Goal: Task Accomplishment & Management: Use online tool/utility

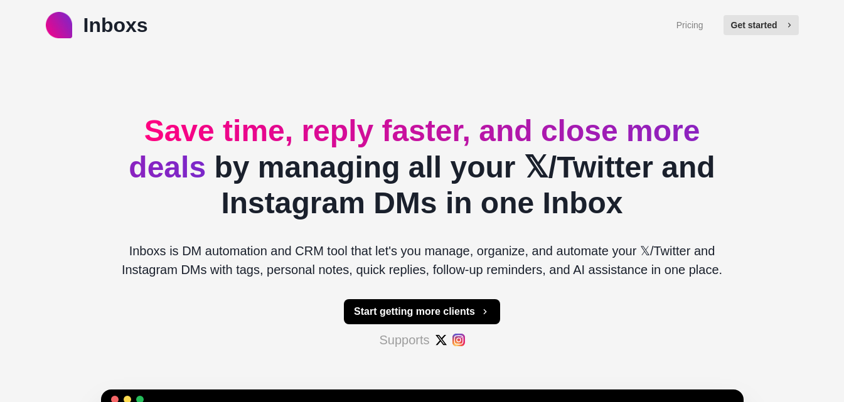
click at [770, 31] on button "Get started" at bounding box center [761, 25] width 75 height 20
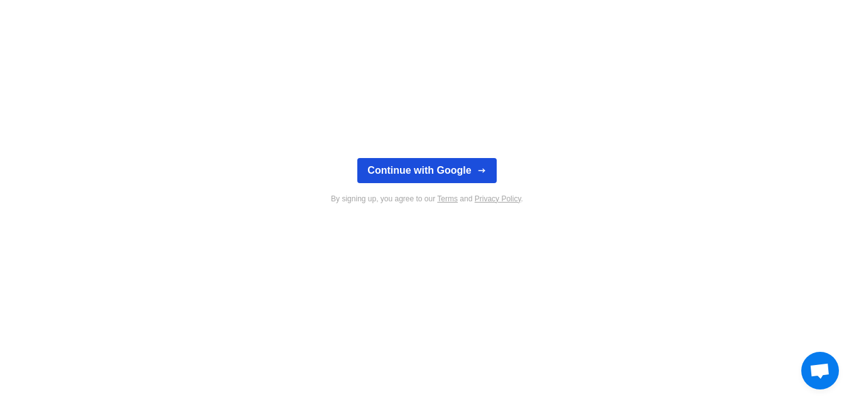
click at [459, 166] on button "Continue with Google" at bounding box center [426, 170] width 139 height 25
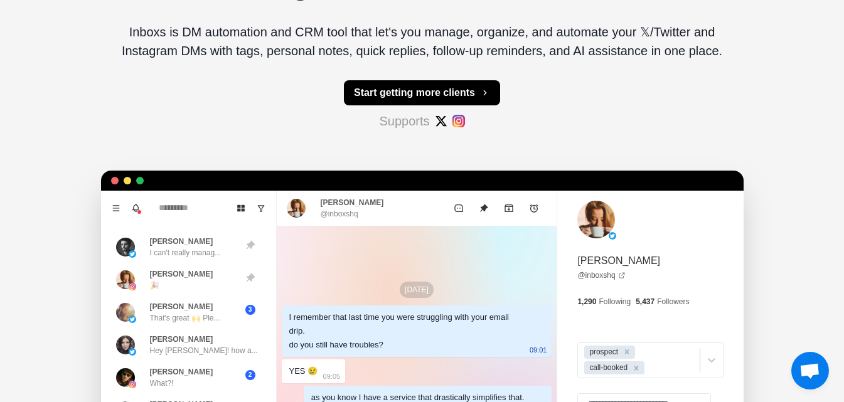
scroll to position [374, 0]
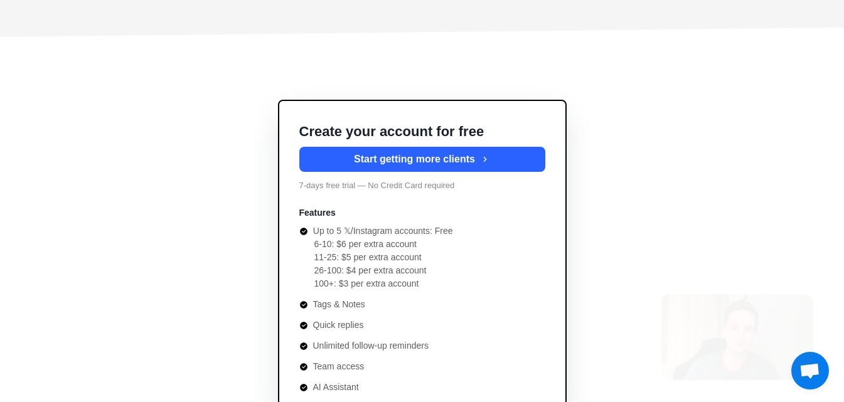
type textarea "*"
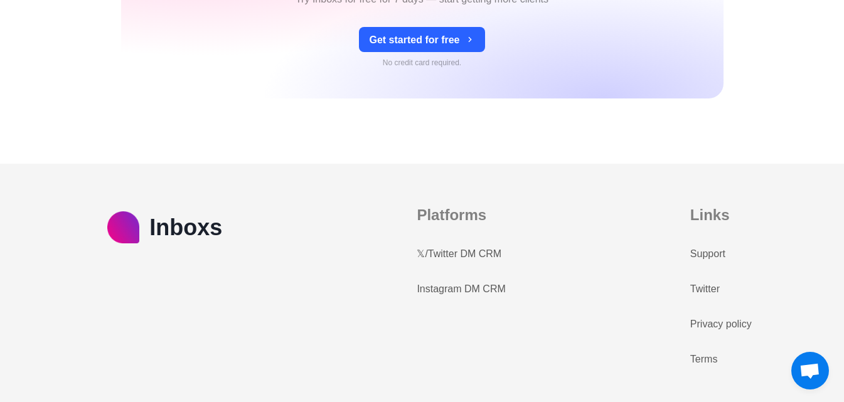
scroll to position [5007, 0]
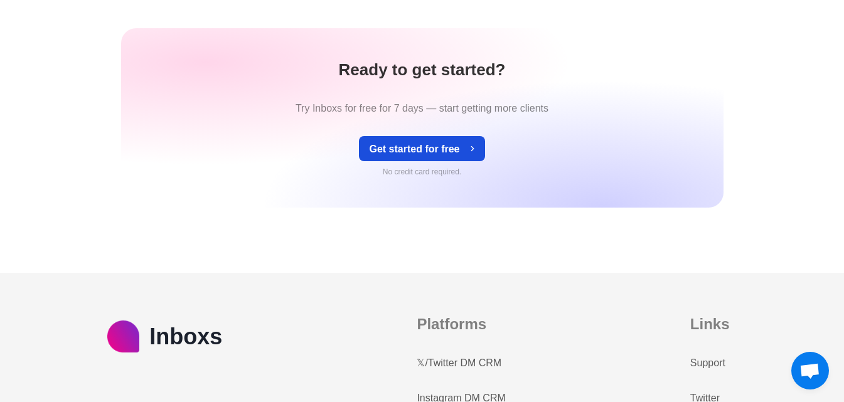
click at [450, 140] on button "Get started for free" at bounding box center [422, 148] width 126 height 25
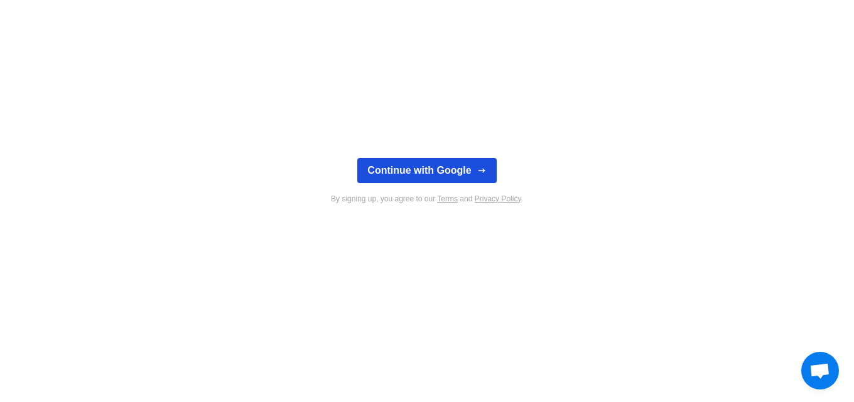
click at [412, 171] on button "Continue with Google" at bounding box center [426, 170] width 139 height 25
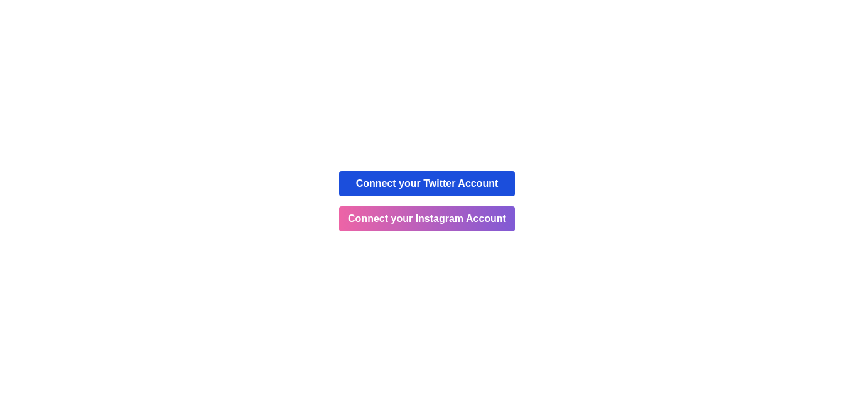
click at [394, 186] on button "Connect your Twitter Account" at bounding box center [427, 183] width 176 height 25
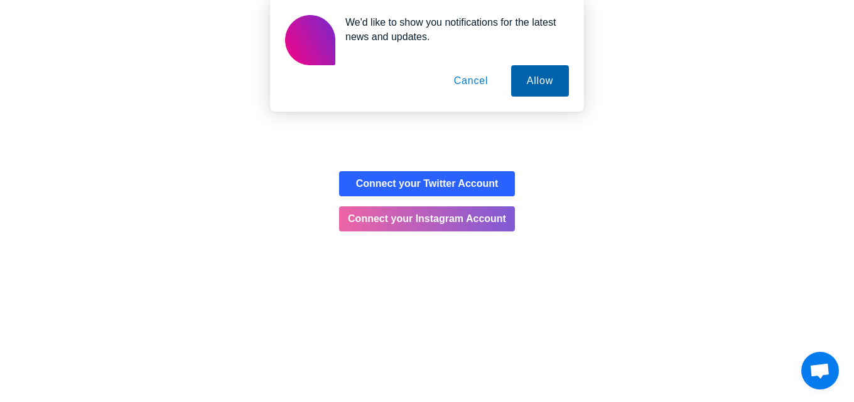
click at [537, 78] on button "Allow" at bounding box center [540, 80] width 58 height 31
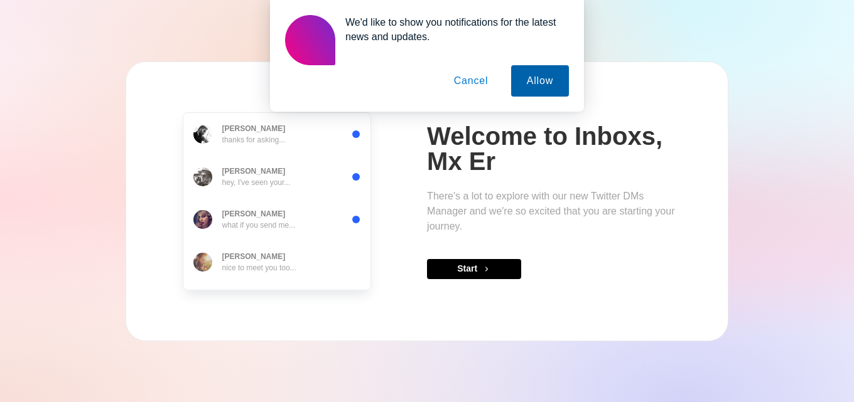
click at [528, 86] on button "Allow" at bounding box center [540, 80] width 58 height 31
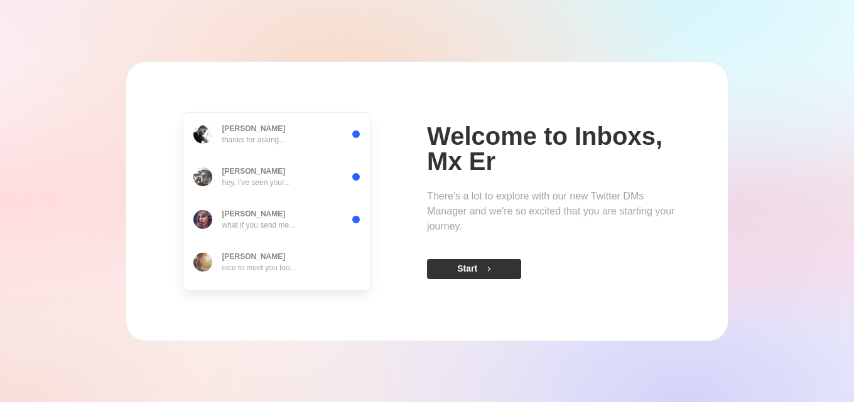
click at [460, 268] on button "Start" at bounding box center [474, 269] width 94 height 20
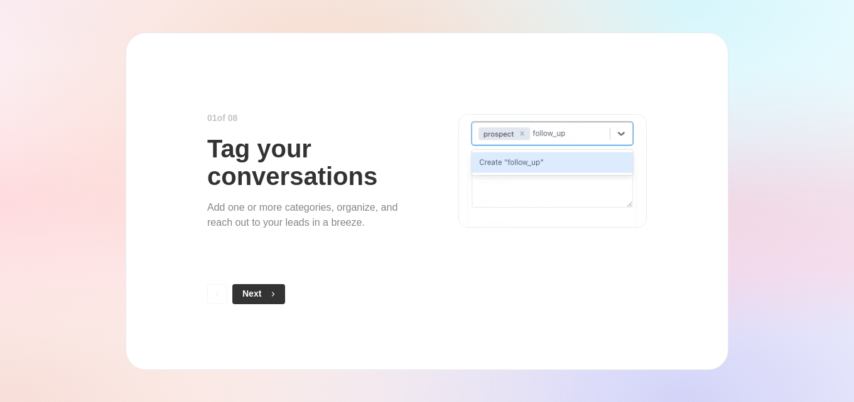
click at [269, 284] on button "Next" at bounding box center [258, 294] width 53 height 20
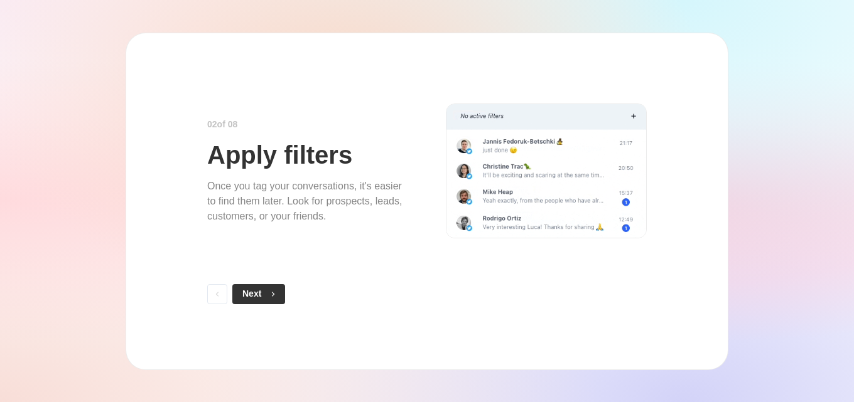
click at [277, 290] on icon "button" at bounding box center [273, 294] width 9 height 9
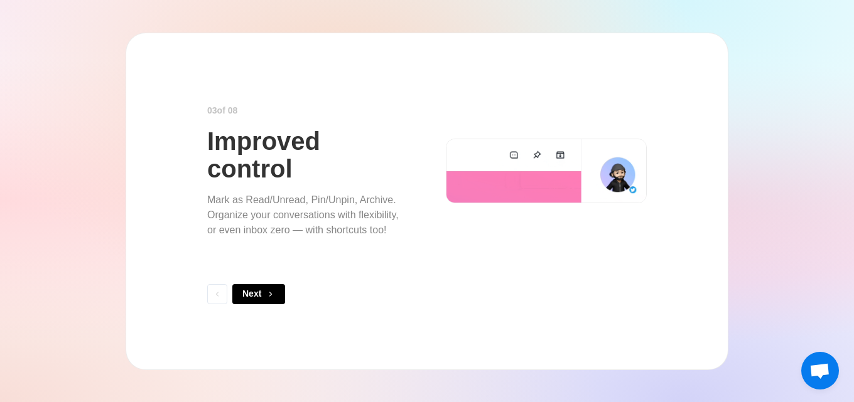
click at [275, 290] on icon "button" at bounding box center [270, 294] width 9 height 9
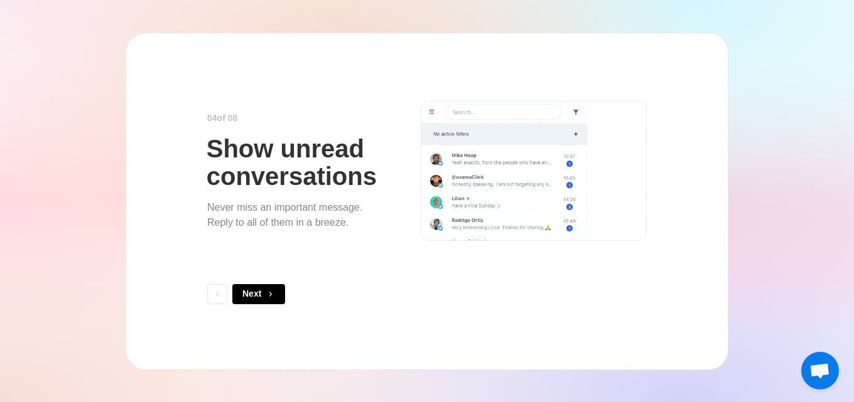
click at [275, 290] on icon "button" at bounding box center [270, 294] width 9 height 9
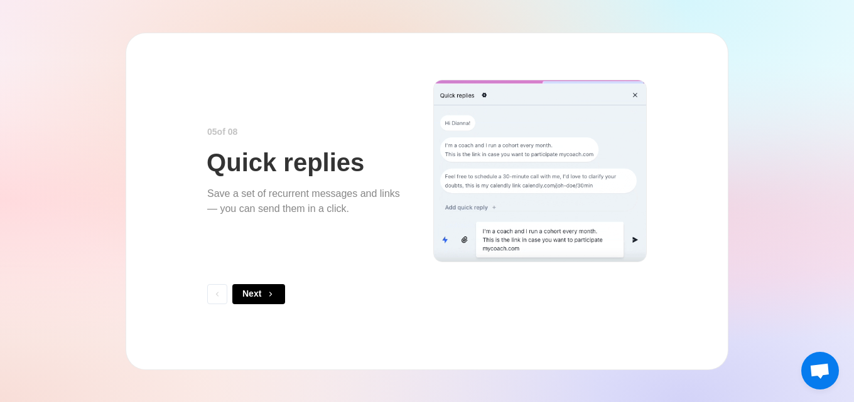
click at [275, 290] on icon "button" at bounding box center [270, 294] width 9 height 9
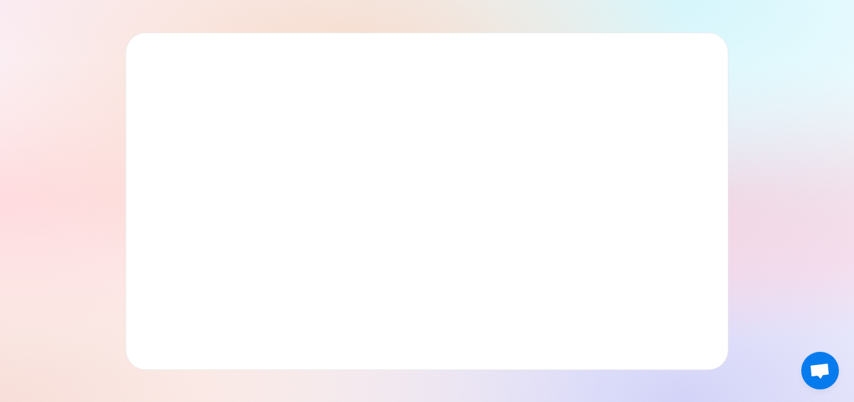
click at [277, 290] on div "0 6 of 0 8 Fast search Look for conversations, messages, and notes , simply by …" at bounding box center [427, 202] width 603 height 338
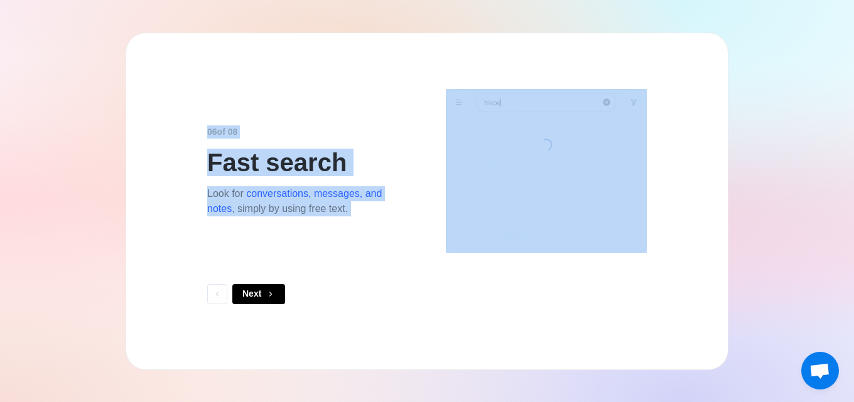
click at [275, 290] on icon "button" at bounding box center [270, 294] width 9 height 9
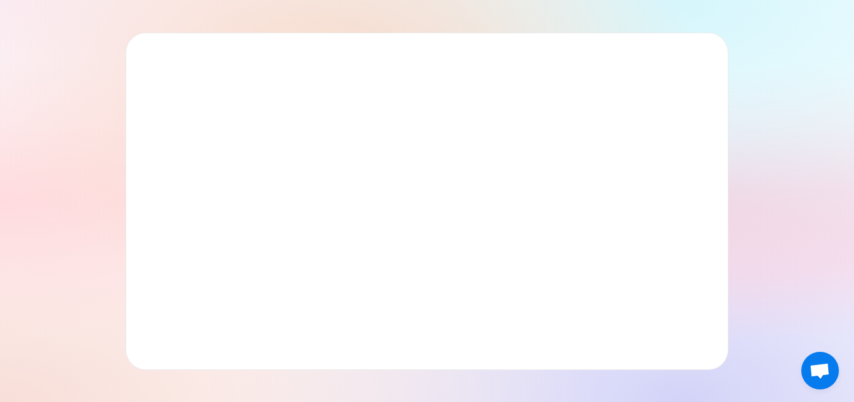
click at [277, 290] on div at bounding box center [427, 202] width 603 height 338
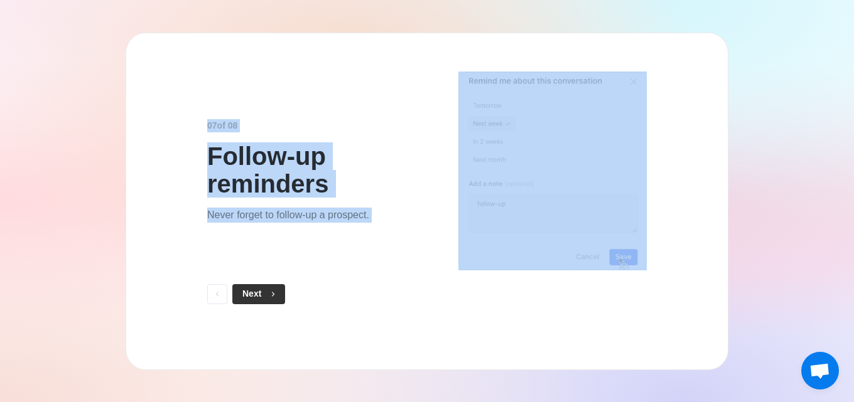
click at [266, 291] on button "Next" at bounding box center [258, 294] width 53 height 20
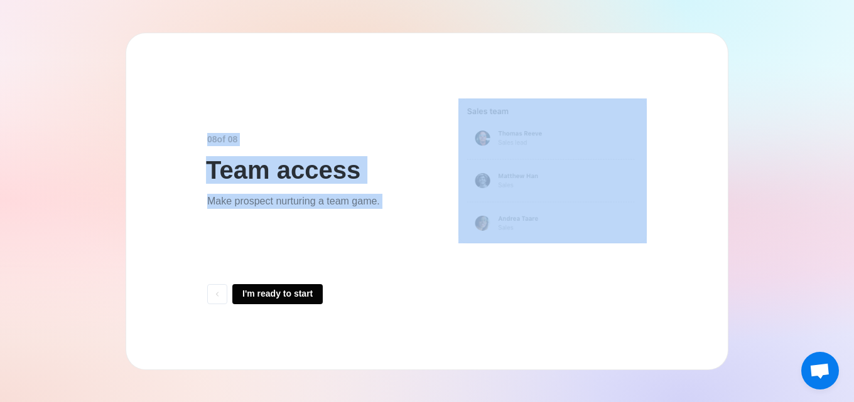
click at [301, 251] on div "0 8 of 0 8 Team access Make prospect nurturing a team game." at bounding box center [426, 171] width 439 height 176
click at [276, 295] on button "I'm ready to start" at bounding box center [277, 294] width 90 height 20
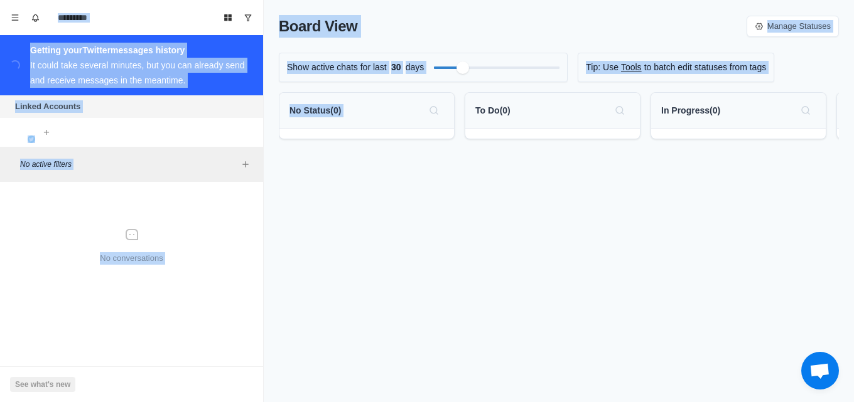
click at [364, 235] on div "Board View Manage Statuses Show active chats for last 30 days Tip: Use Tools to…" at bounding box center [559, 201] width 590 height 402
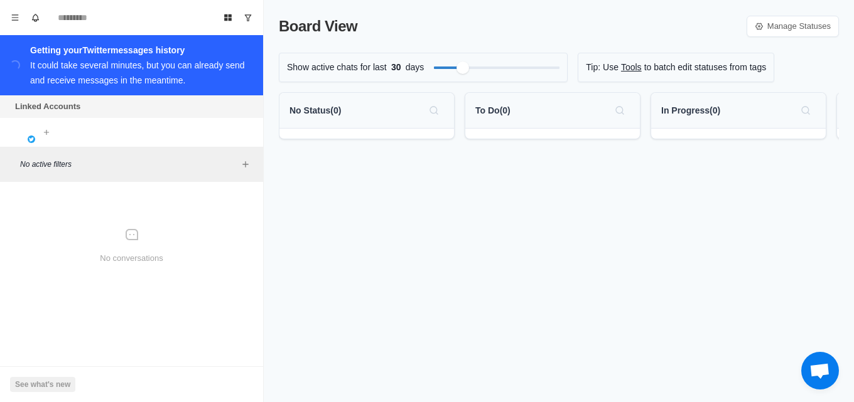
click at [364, 235] on div "Board View Manage Statuses Show active chats for last 30 days Tip: Use Tools to…" at bounding box center [559, 201] width 590 height 402
click at [245, 167] on icon "Add filters" at bounding box center [245, 164] width 10 height 10
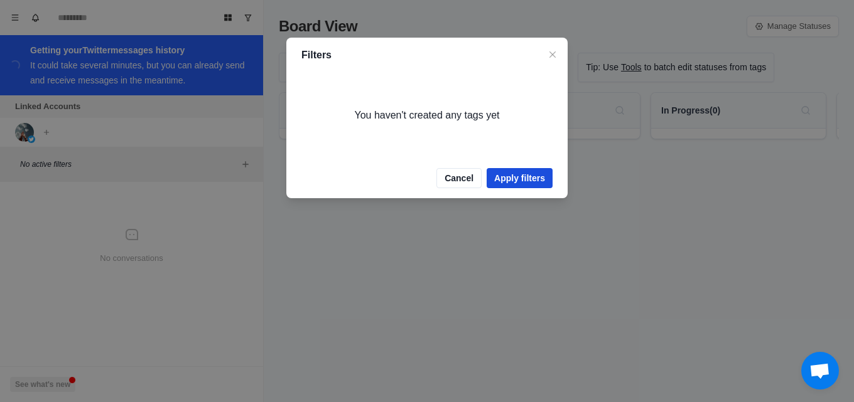
click at [514, 176] on button "Apply filters" at bounding box center [519, 178] width 66 height 20
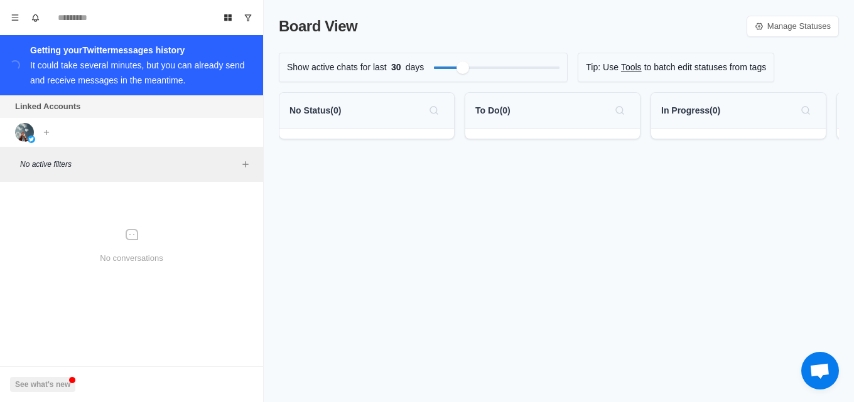
click at [183, 133] on div "Linked Accounts Connect X account Connect Instagram account" at bounding box center [131, 120] width 263 height 51
click at [45, 135] on icon "Add account" at bounding box center [46, 132] width 9 height 9
click at [137, 163] on button "Connect X account" at bounding box center [112, 159] width 141 height 21
click at [70, 133] on icon "Add account" at bounding box center [70, 131] width 5 height 5
click at [117, 156] on button "Connect X account" at bounding box center [136, 159] width 141 height 21
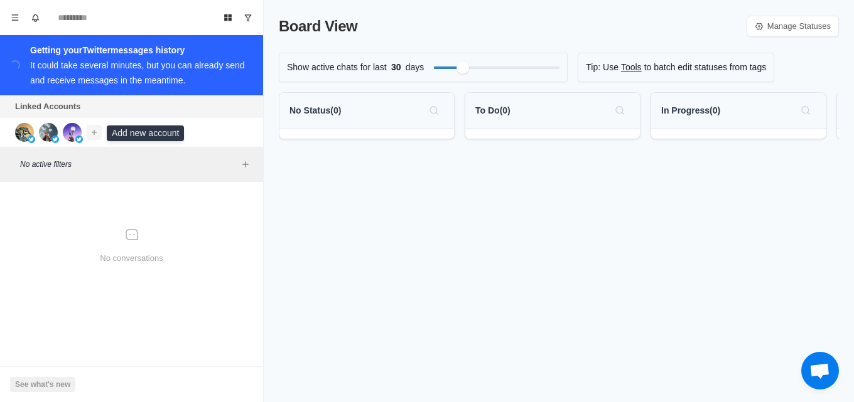
click at [92, 132] on icon "Add account" at bounding box center [94, 132] width 9 height 9
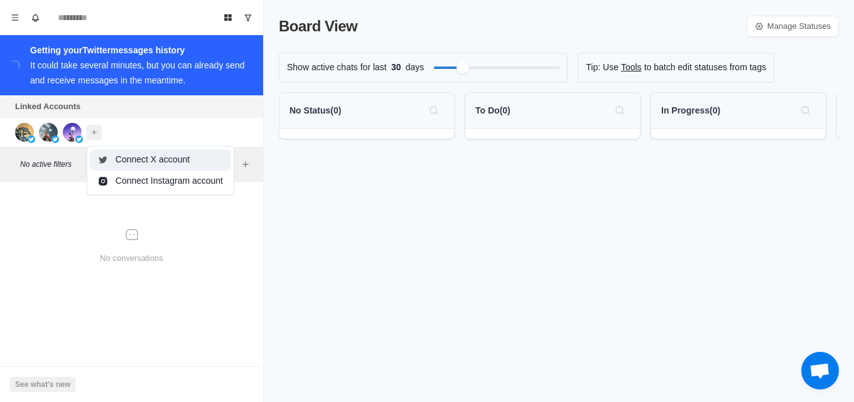
click at [148, 159] on button "Connect X account" at bounding box center [160, 159] width 141 height 21
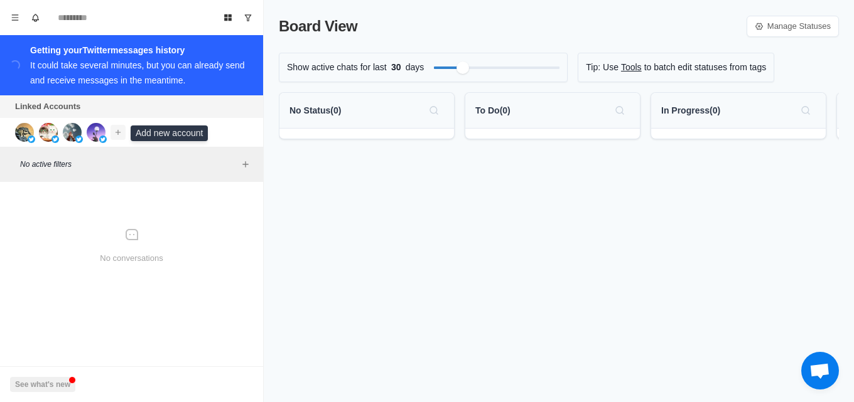
click at [117, 130] on icon "Add account" at bounding box center [118, 132] width 9 height 9
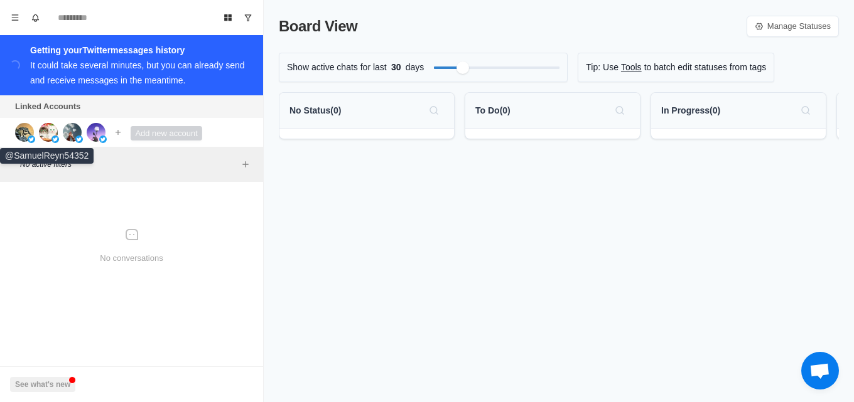
click at [22, 132] on img at bounding box center [24, 132] width 19 height 19
click at [49, 137] on img at bounding box center [48, 132] width 19 height 19
click at [77, 134] on img at bounding box center [72, 132] width 19 height 19
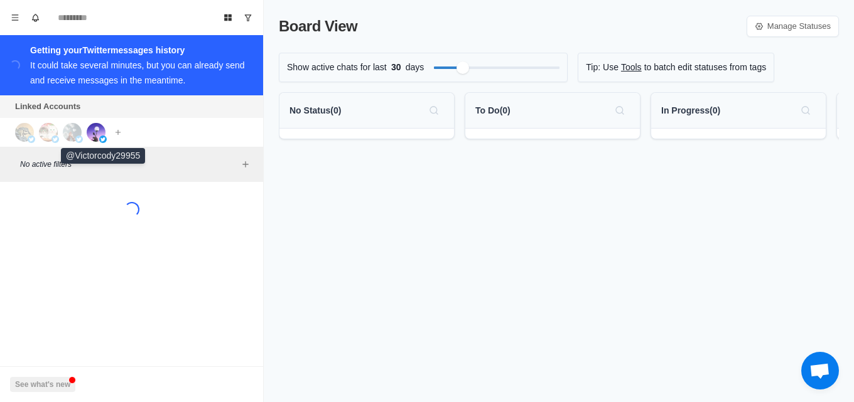
click at [90, 134] on img at bounding box center [96, 132] width 19 height 19
click at [64, 380] on button "See what's new" at bounding box center [42, 384] width 65 height 15
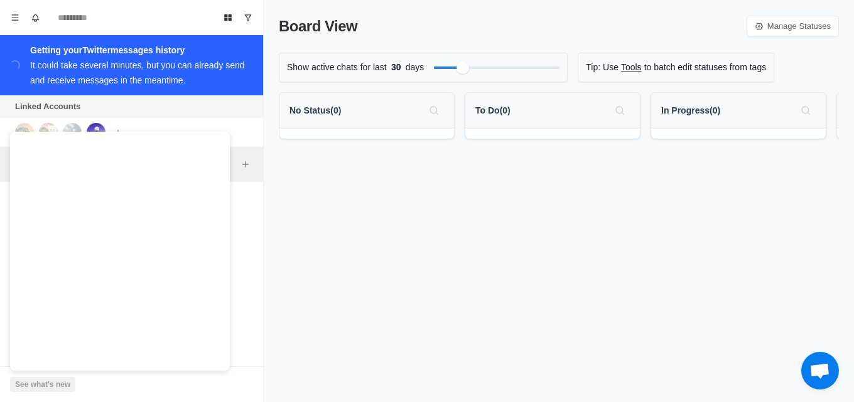
click at [247, 361] on div "Board View Tools Archived Chats Mark many as read Keyboard shortcuts Team Setti…" at bounding box center [132, 201] width 264 height 402
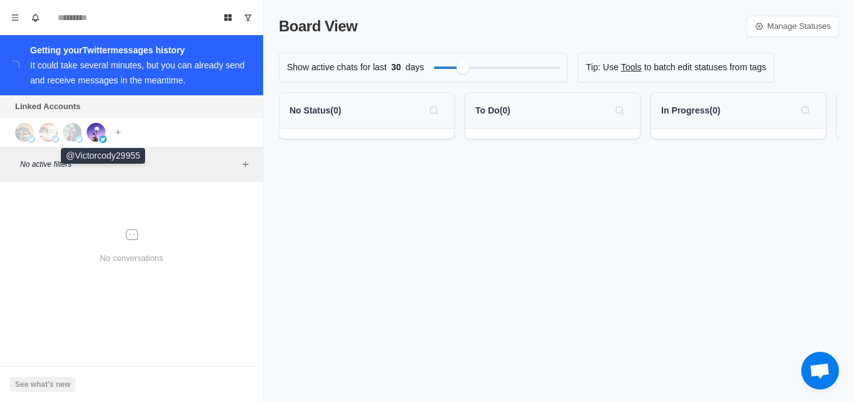
click at [99, 129] on img at bounding box center [96, 132] width 19 height 19
drag, startPoint x: 80, startPoint y: 126, endPoint x: 72, endPoint y: 132, distance: 10.3
drag, startPoint x: 72, startPoint y: 132, endPoint x: 314, endPoint y: 197, distance: 250.1
click at [314, 197] on div "Board View Manage Statuses Show active chats for last 30 days Tip: Use Tools to…" at bounding box center [559, 201] width 590 height 402
click at [337, 129] on div at bounding box center [366, 134] width 174 height 10
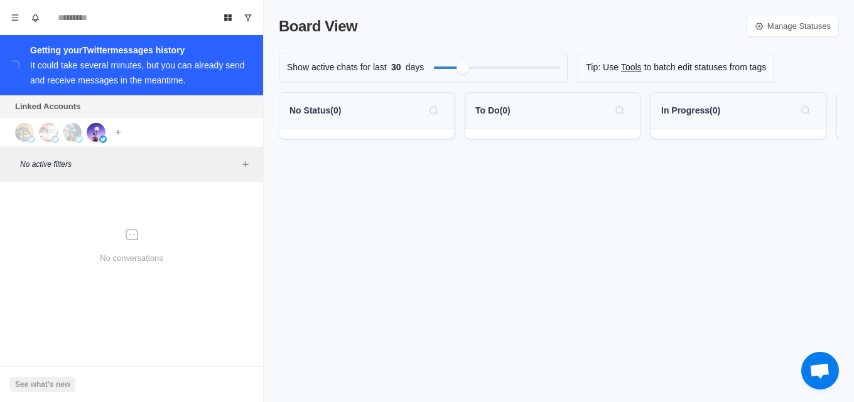
click at [418, 55] on div "Show active chats for last 30 days" at bounding box center [423, 68] width 289 height 30
click at [629, 67] on link "Tools" at bounding box center [631, 67] width 21 height 13
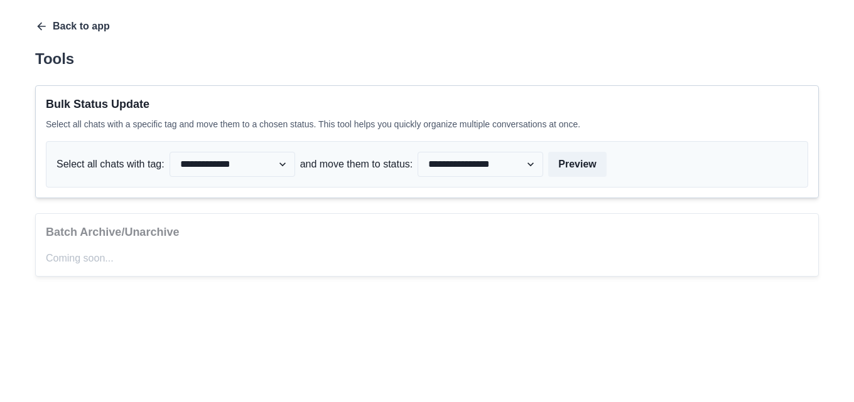
click at [247, 174] on select "**********" at bounding box center [232, 164] width 126 height 25
click at [271, 169] on select "**********" at bounding box center [232, 164] width 126 height 25
click at [281, 162] on select "**********" at bounding box center [232, 164] width 126 height 25
click at [461, 164] on select "**********" at bounding box center [480, 164] width 126 height 25
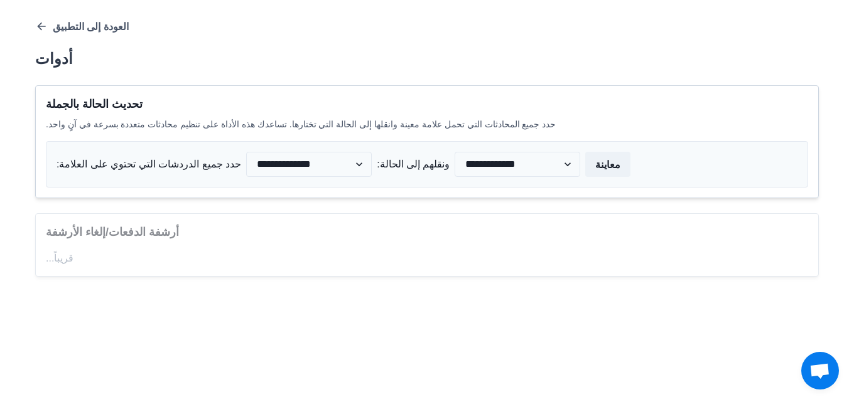
click at [340, 196] on div "**********" at bounding box center [426, 141] width 783 height 113
click at [48, 30] on button "العودة إلى التطبيق" at bounding box center [82, 26] width 94 height 13
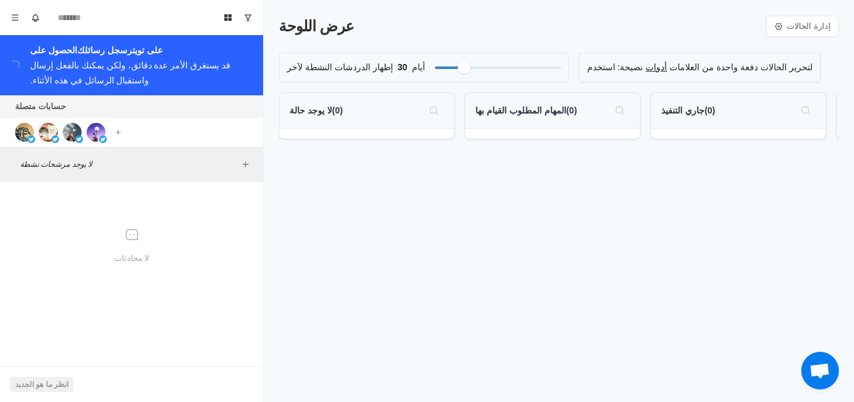
click at [493, 121] on div "المهام المطلوب القيام بها ( 0 )" at bounding box center [552, 111] width 174 height 36
click at [30, 133] on img at bounding box center [24, 132] width 19 height 19
click at [775, 31] on link "إدارة الحالات" at bounding box center [802, 26] width 73 height 21
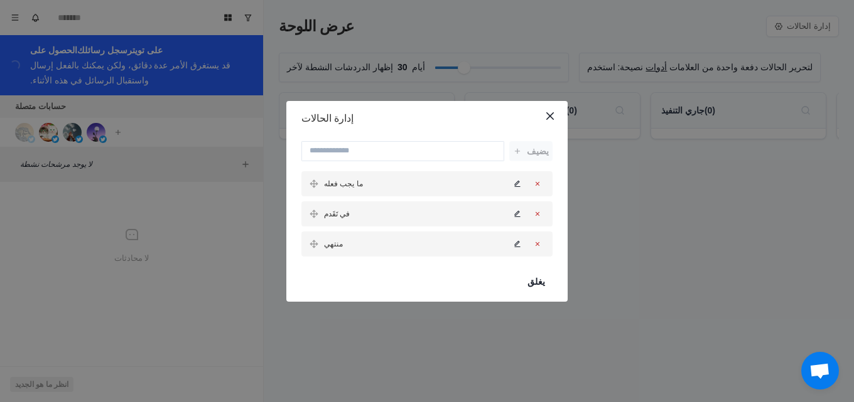
click at [399, 193] on div "ما يجب فعله" at bounding box center [426, 183] width 251 height 25
click at [389, 186] on div "ما يجب فعله" at bounding box center [426, 183] width 251 height 25
click at [517, 187] on icon "تعديل الحالة" at bounding box center [517, 184] width 8 height 8
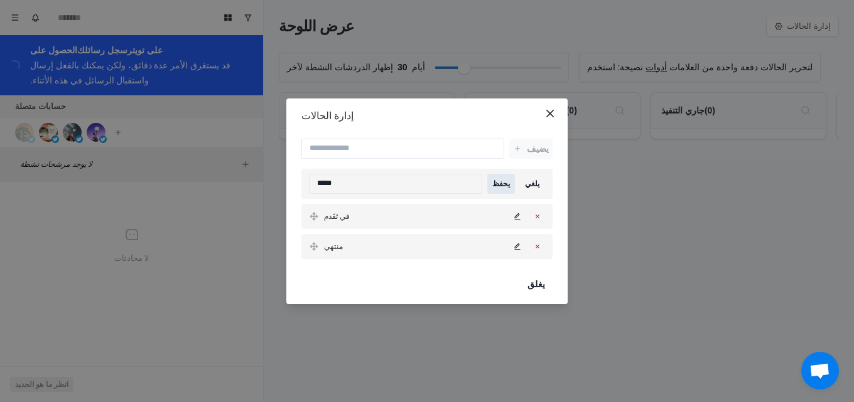
click at [504, 184] on font "يحفظ" at bounding box center [501, 184] width 18 height 9
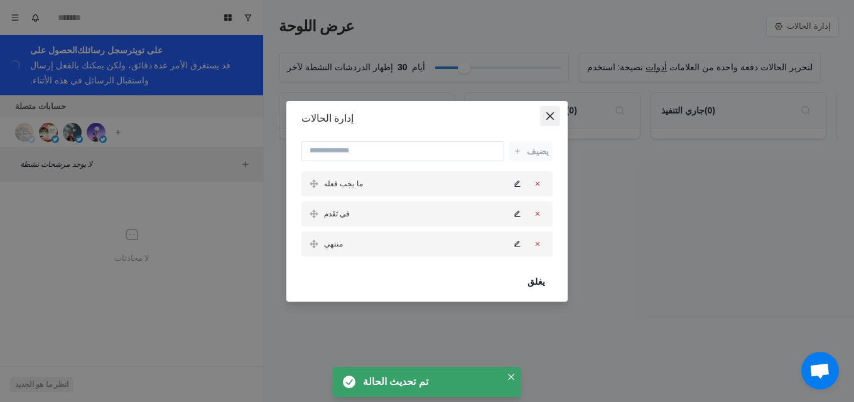
click at [548, 119] on icon "يغلق" at bounding box center [550, 116] width 8 height 8
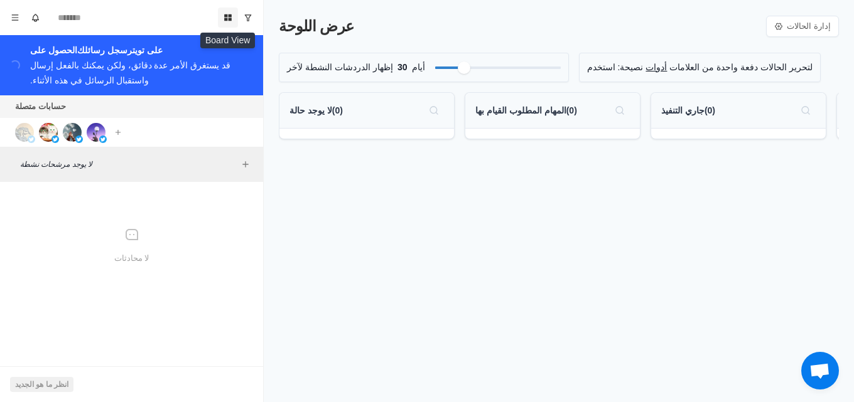
click at [224, 18] on icon "عرض اللوحة" at bounding box center [227, 17] width 9 height 9
click at [18, 14] on icon "قائمة طعام" at bounding box center [15, 17] width 9 height 9
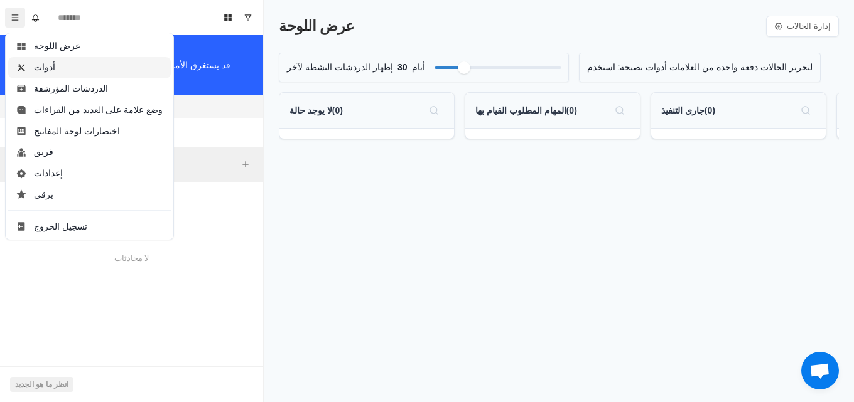
click at [72, 65] on button "أدوات" at bounding box center [89, 67] width 163 height 21
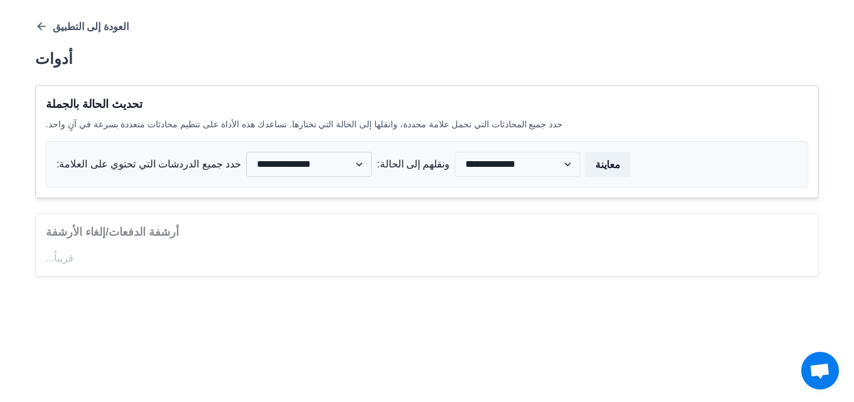
click at [330, 171] on select "**********" at bounding box center [309, 164] width 126 height 25
click at [488, 167] on select "**********" at bounding box center [517, 164] width 126 height 25
click at [238, 132] on div "**********" at bounding box center [426, 141] width 783 height 113
click at [105, 233] on font "أرشفة الدفعات/إلغاء الأرشفة" at bounding box center [112, 232] width 133 height 13
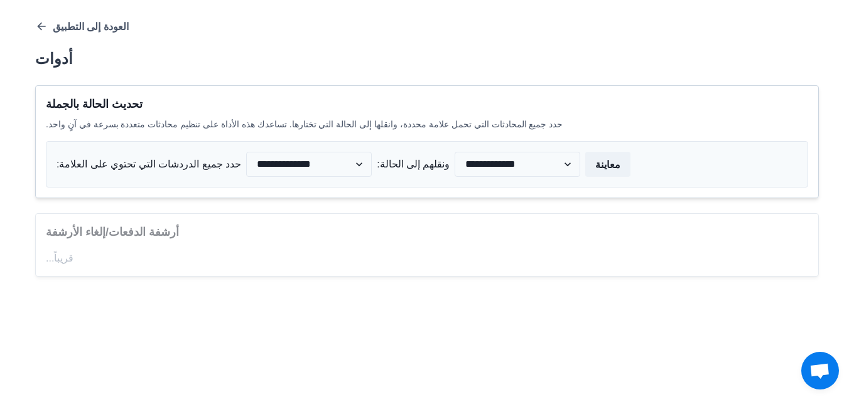
click at [60, 257] on font "قريباً..." at bounding box center [60, 258] width 28 height 11
click at [47, 26] on icon "button" at bounding box center [41, 26] width 13 height 13
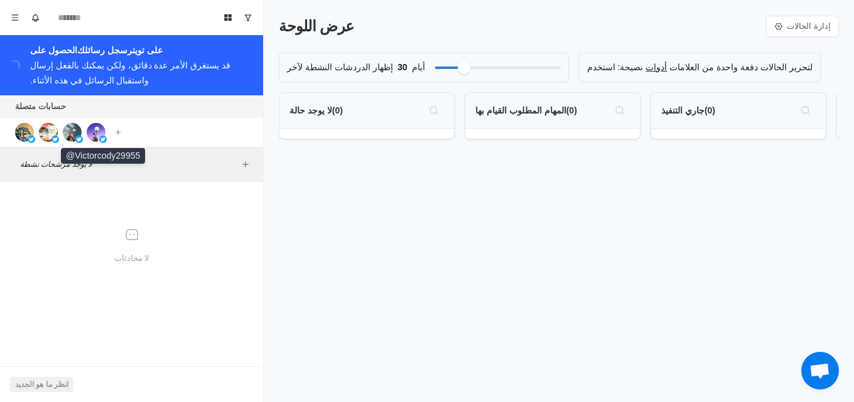
click at [95, 141] on img at bounding box center [96, 132] width 19 height 19
click at [248, 162] on icon "إضافة المرشحات" at bounding box center [245, 164] width 10 height 10
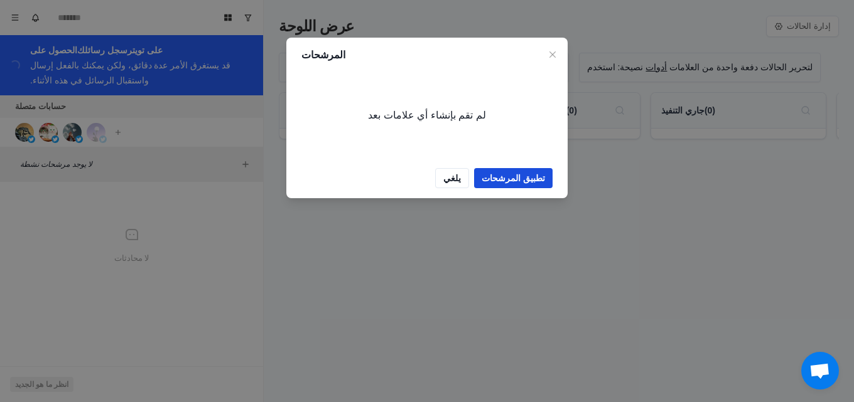
click at [508, 178] on font "تطبيق المرشحات" at bounding box center [512, 178] width 63 height 10
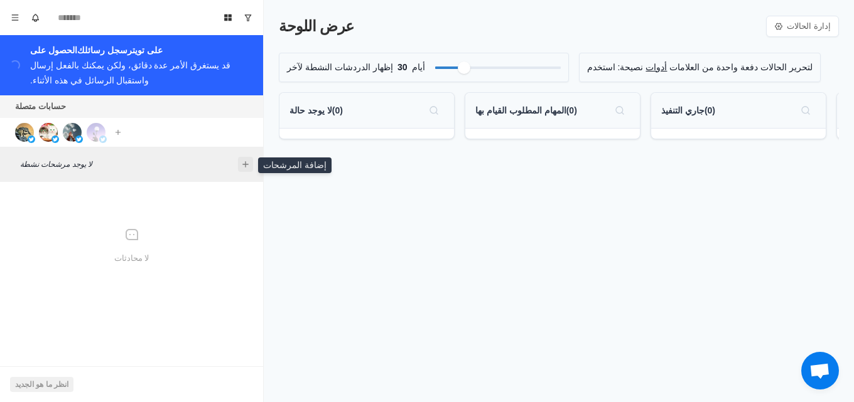
click at [250, 166] on button "إضافة المرشحات" at bounding box center [245, 164] width 15 height 15
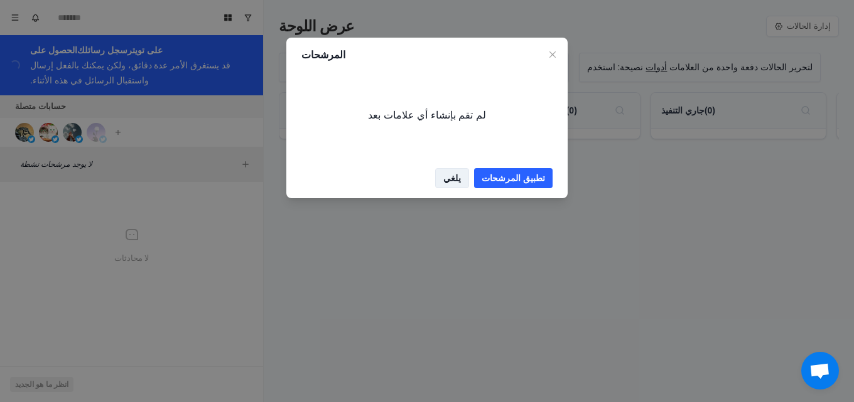
click at [455, 174] on font "يلغي" at bounding box center [452, 178] width 18 height 10
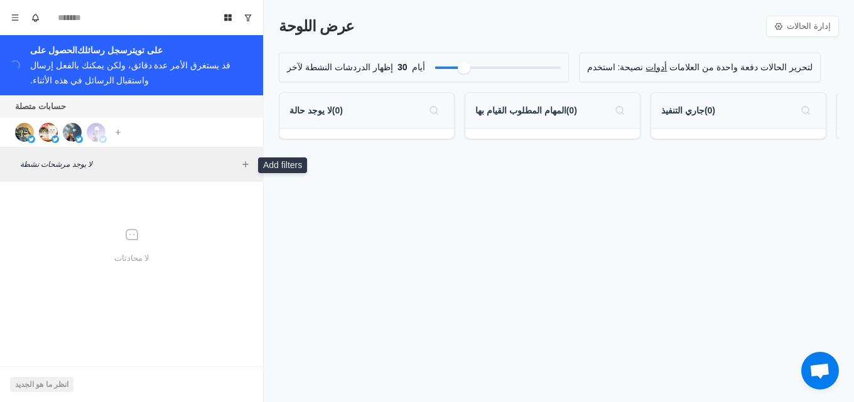
click at [129, 251] on div "لا محادثات" at bounding box center [131, 246] width 253 height 118
click at [50, 384] on font "انظر ما هو الجديد" at bounding box center [41, 384] width 53 height 9
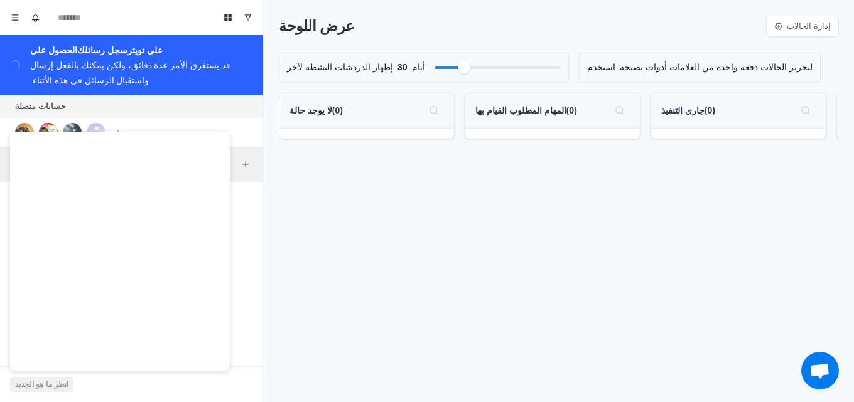
click at [357, 207] on div "عرض اللوحة إدارة الحالات إظهار الدردشات النشطة لآخر 30 أيام نصيحة: استخدم أدوات…" at bounding box center [559, 201] width 590 height 402
